Goal: Entertainment & Leisure: Consume media (video, audio)

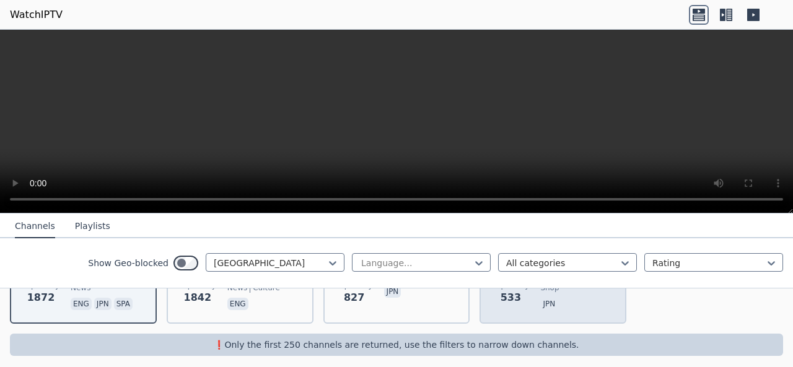
scroll to position [223, 0]
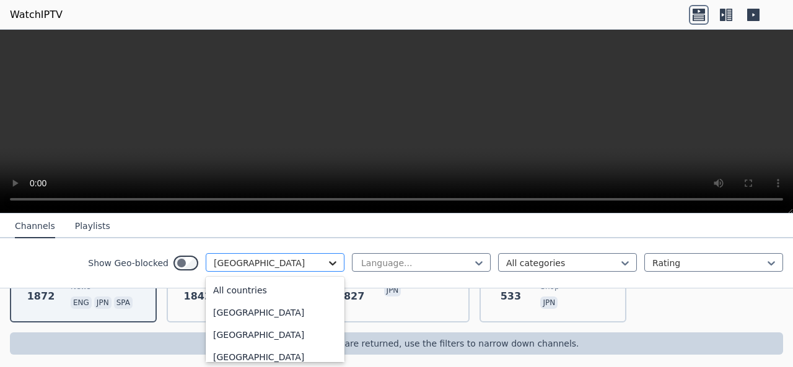
click at [327, 257] on icon at bounding box center [333, 263] width 12 height 12
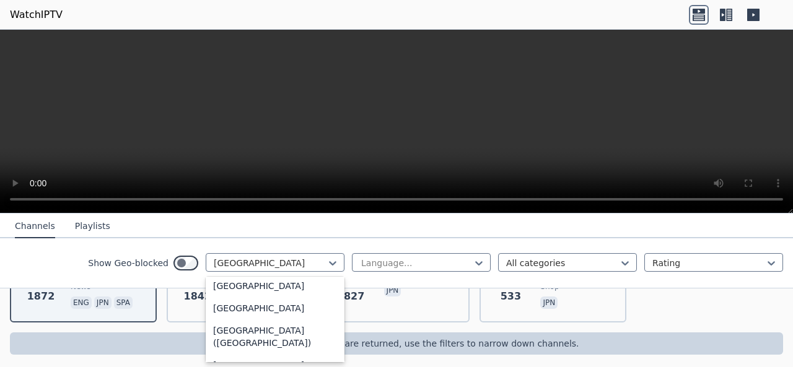
scroll to position [2802, 0]
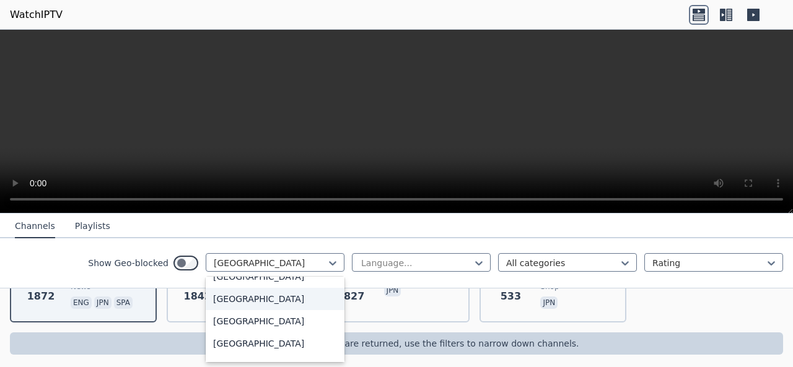
drag, startPoint x: 276, startPoint y: 344, endPoint x: 285, endPoint y: 314, distance: 31.0
click at [284, 313] on div "All countries [GEOGRAPHIC_DATA] [GEOGRAPHIC_DATA] [GEOGRAPHIC_DATA] [GEOGRAPHIC…" at bounding box center [275, 320] width 139 height 86
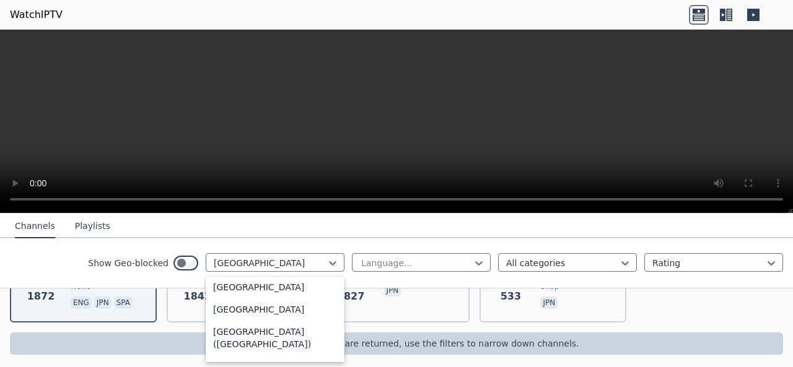
drag, startPoint x: 284, startPoint y: 344, endPoint x: 287, endPoint y: 216, distance: 128.3
click at [290, 216] on div "Channels Playlists Show Geo-blocked 206 results available. Use Up and Down to c…" at bounding box center [396, 251] width 793 height 75
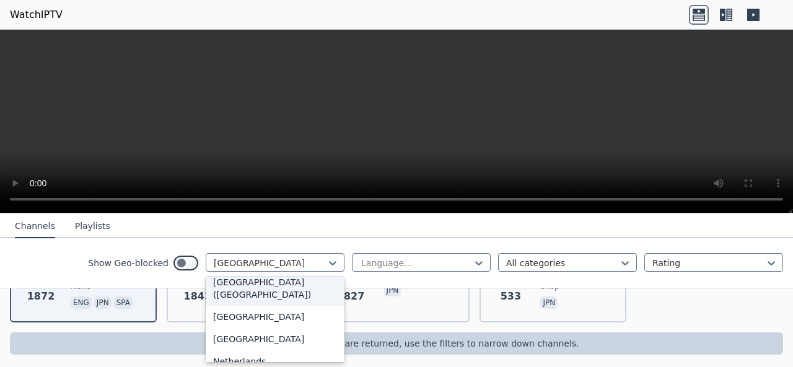
scroll to position [2910, 0]
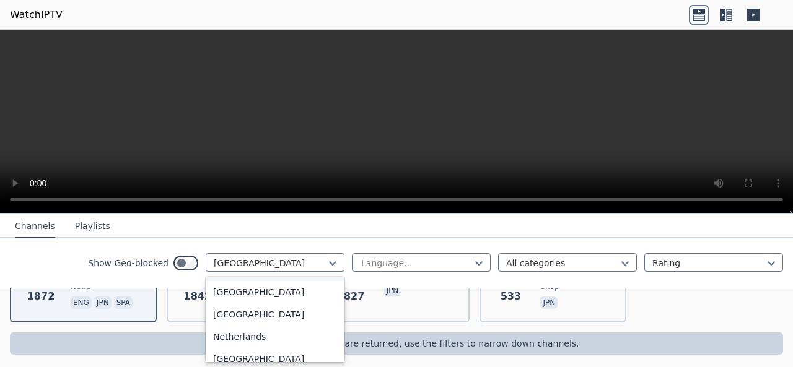
click at [335, 359] on div "WatchIPTV - Free IPTV streams from across the world WatchIPTV.xyz does not host…" at bounding box center [396, 184] width 793 height 382
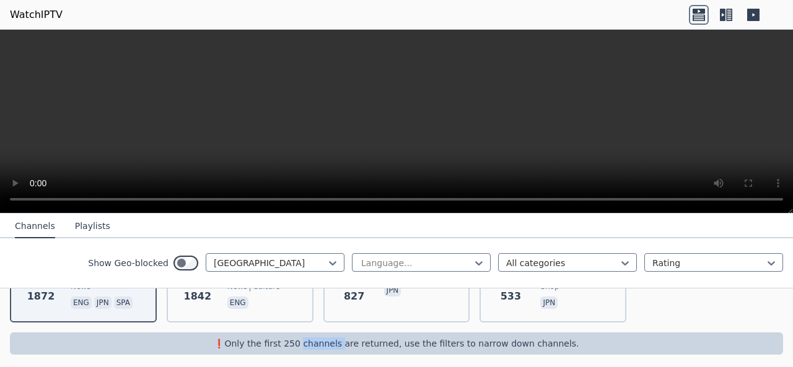
click at [335, 359] on div "WatchIPTV - Free IPTV streams from across the world [DOMAIN_NAME] does not host…" at bounding box center [396, 184] width 793 height 382
click at [310, 270] on div "[GEOGRAPHIC_DATA]" at bounding box center [275, 262] width 139 height 19
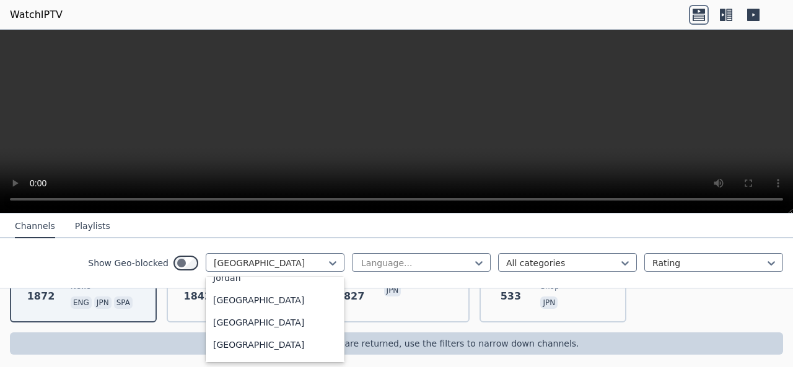
scroll to position [2201, 0]
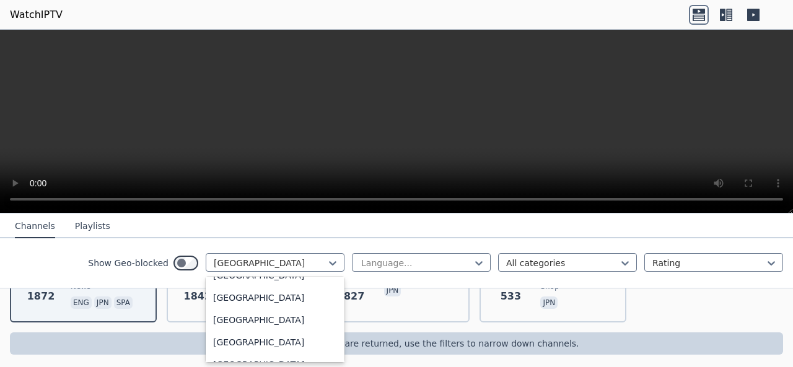
click at [336, 351] on div "❗️Only the first 250 channels are returned, use the filters to narrow down chan…" at bounding box center [396, 344] width 773 height 22
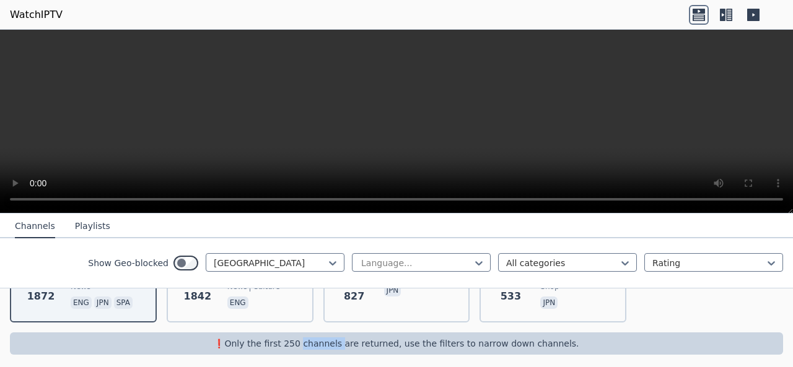
click at [336, 351] on div "❗️Only the first 250 channels are returned, use the filters to narrow down chan…" at bounding box center [396, 344] width 773 height 22
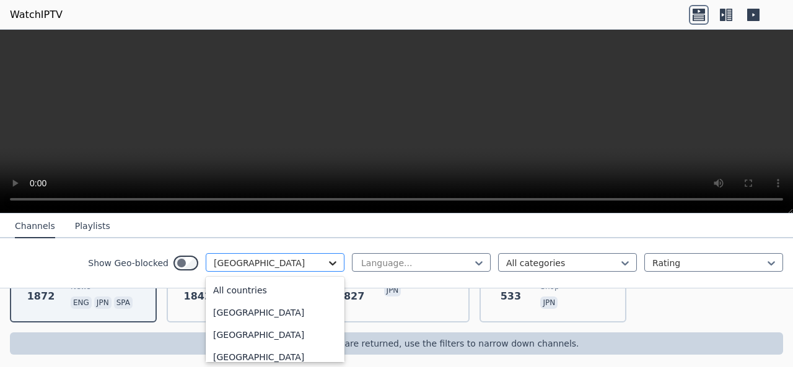
click at [327, 259] on icon at bounding box center [333, 263] width 12 height 12
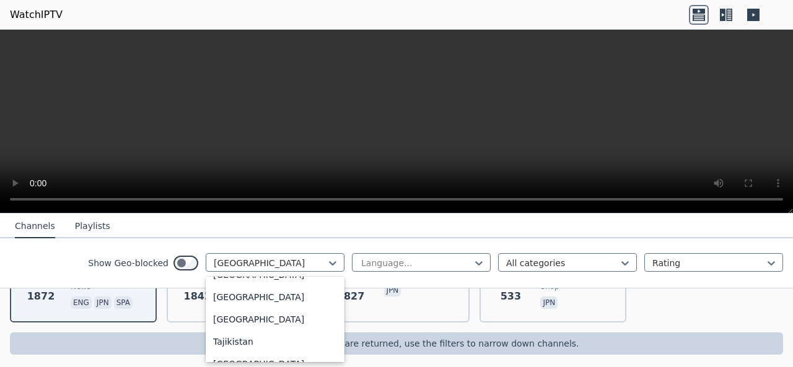
scroll to position [4100, 0]
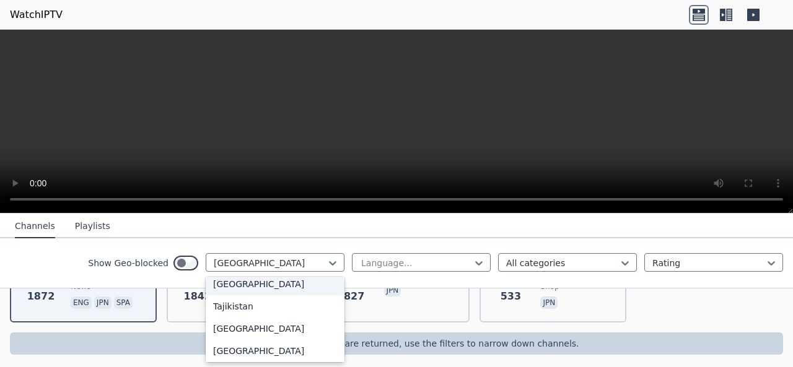
click at [224, 287] on div "[GEOGRAPHIC_DATA]" at bounding box center [275, 284] width 139 height 22
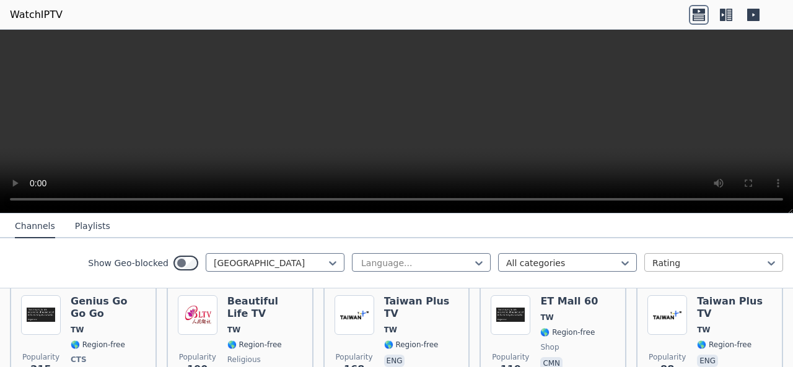
scroll to position [149, 0]
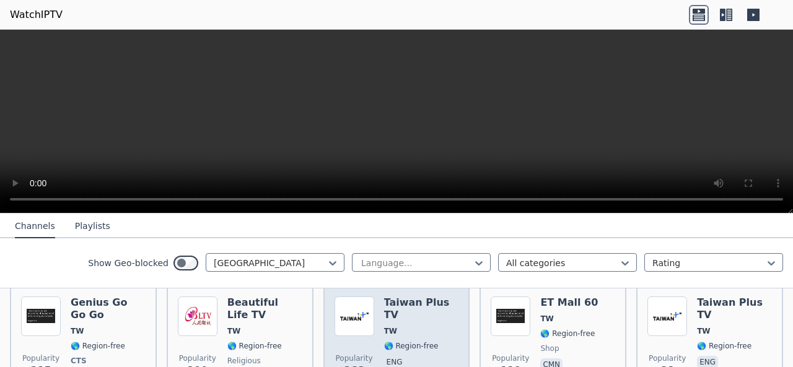
click at [398, 320] on h6 "Taiwan Plus TV" at bounding box center [421, 309] width 75 height 25
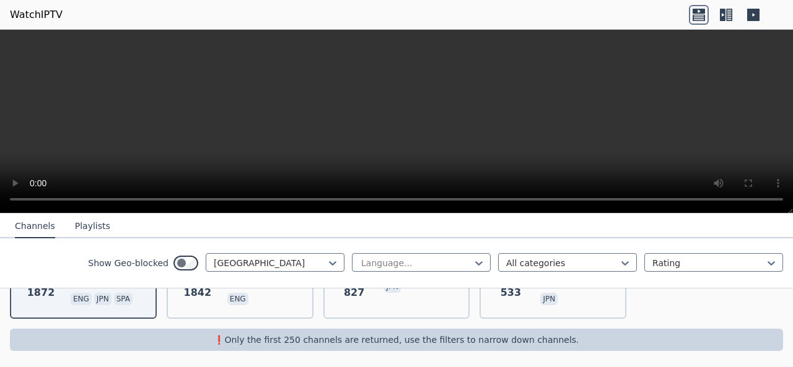
scroll to position [230, 0]
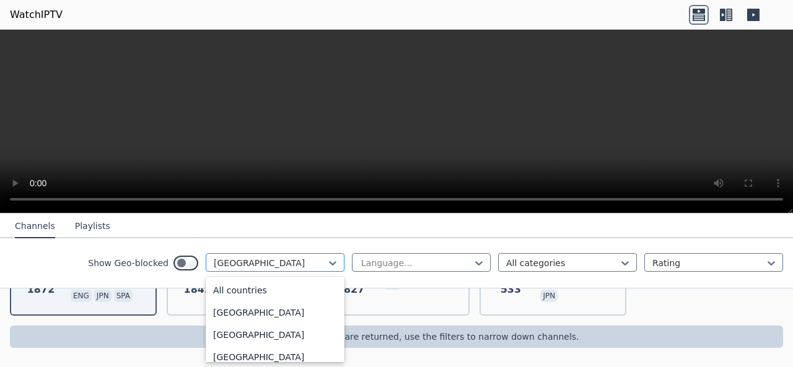
click at [270, 266] on div at bounding box center [270, 263] width 113 height 12
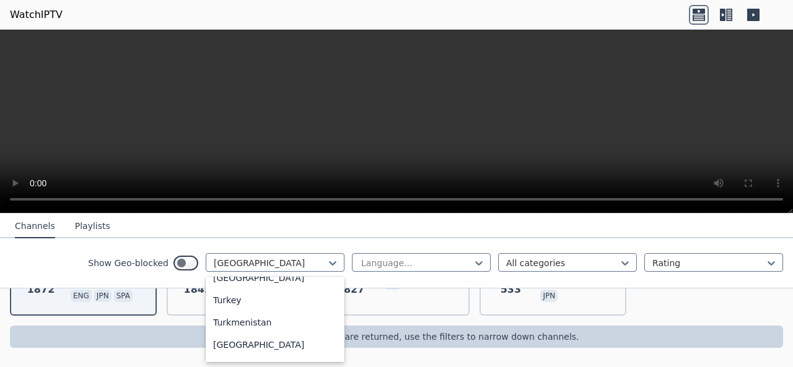
scroll to position [4526, 0]
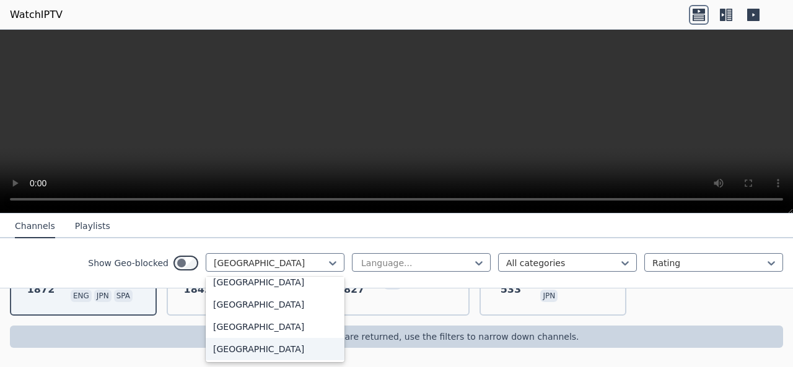
drag, startPoint x: 289, startPoint y: 294, endPoint x: 296, endPoint y: 338, distance: 45.2
click at [297, 340] on div "All countries [GEOGRAPHIC_DATA] [GEOGRAPHIC_DATA] [GEOGRAPHIC_DATA] [GEOGRAPHIC…" at bounding box center [275, 320] width 139 height 86
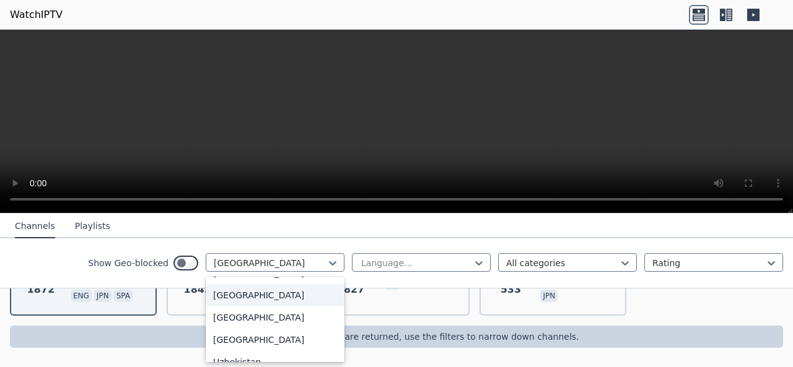
scroll to position [4334, 0]
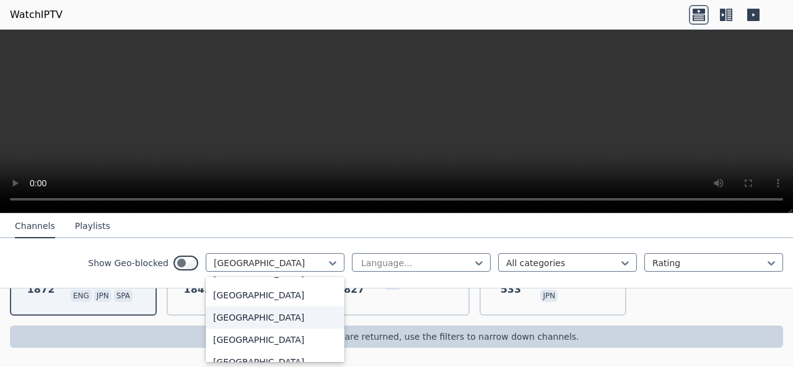
click at [254, 321] on div "[GEOGRAPHIC_DATA]" at bounding box center [275, 318] width 139 height 22
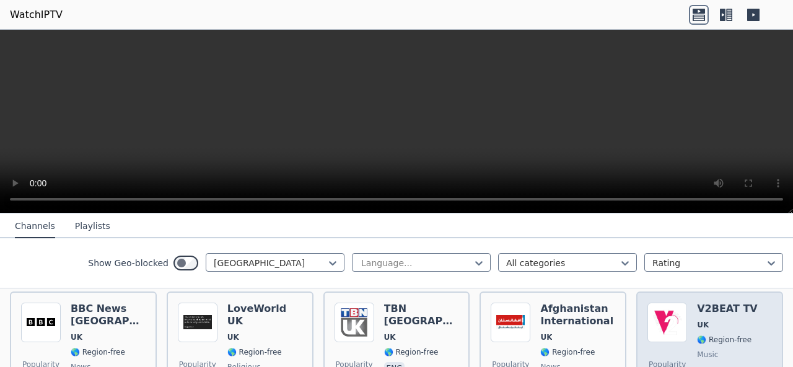
scroll to position [644, 0]
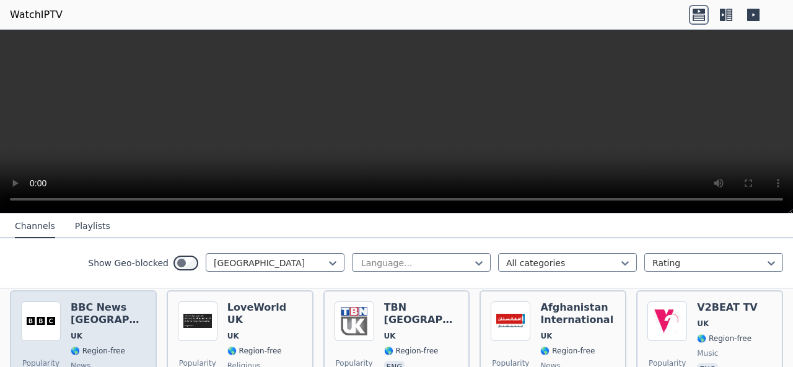
click at [95, 323] on h6 "BBC News [GEOGRAPHIC_DATA]" at bounding box center [108, 314] width 75 height 25
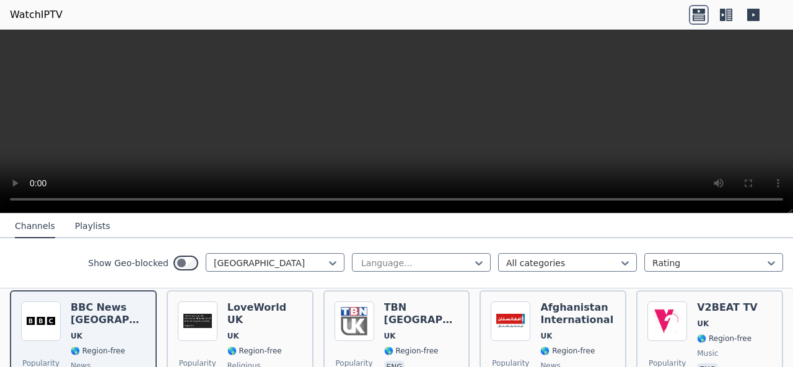
click at [473, 284] on div "Show Geo-blocked [GEOGRAPHIC_DATA] Language... All categories Rating" at bounding box center [396, 264] width 793 height 50
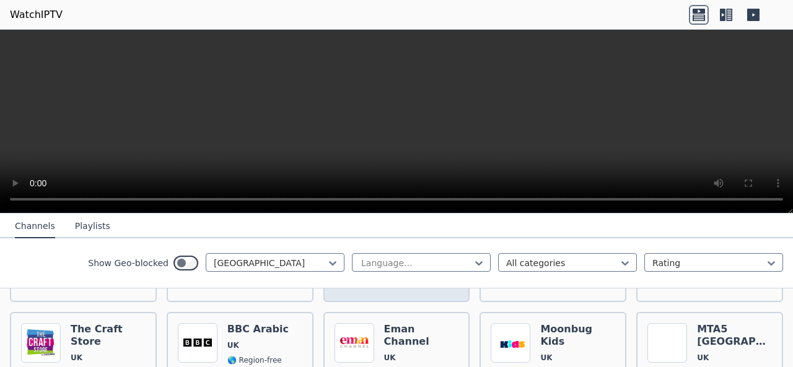
scroll to position [867, 0]
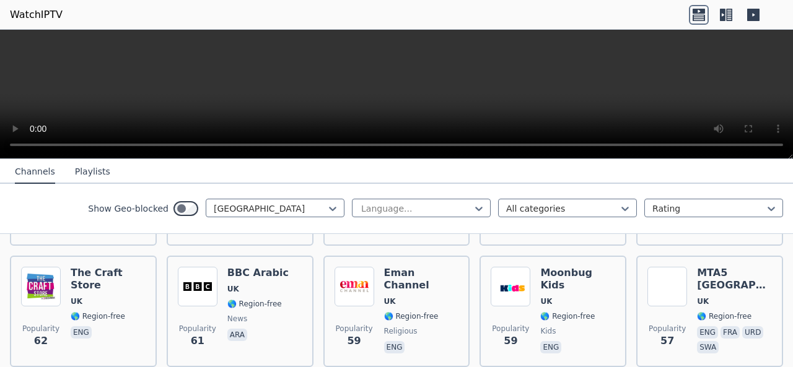
click at [765, 159] on div at bounding box center [396, 94] width 793 height 129
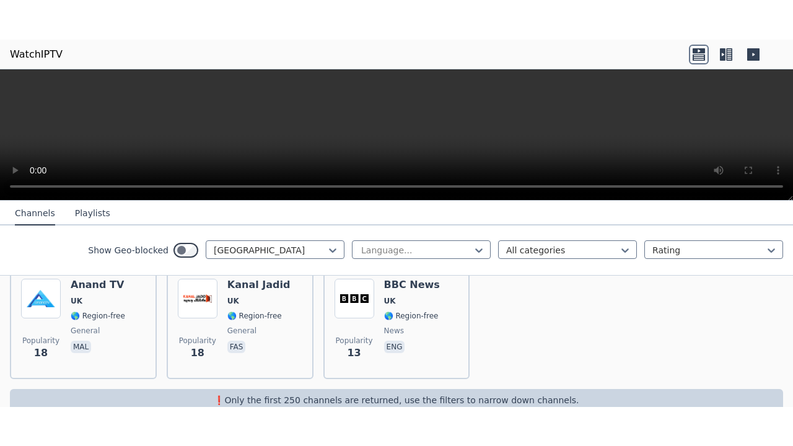
scroll to position [1882, 0]
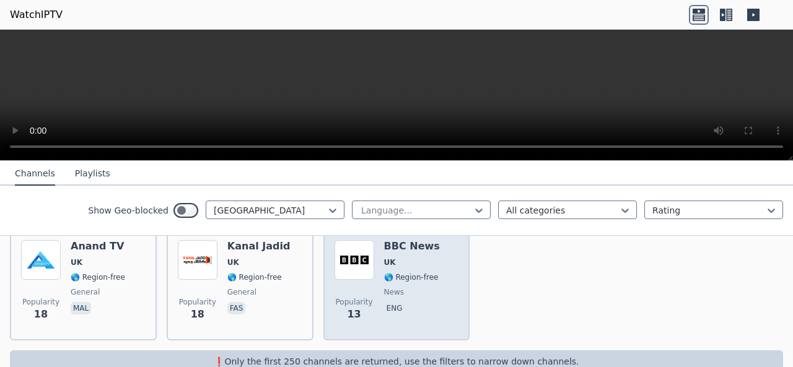
click at [388, 274] on span "🌎 Region-free" at bounding box center [411, 278] width 55 height 10
